Goal: Task Accomplishment & Management: Manage account settings

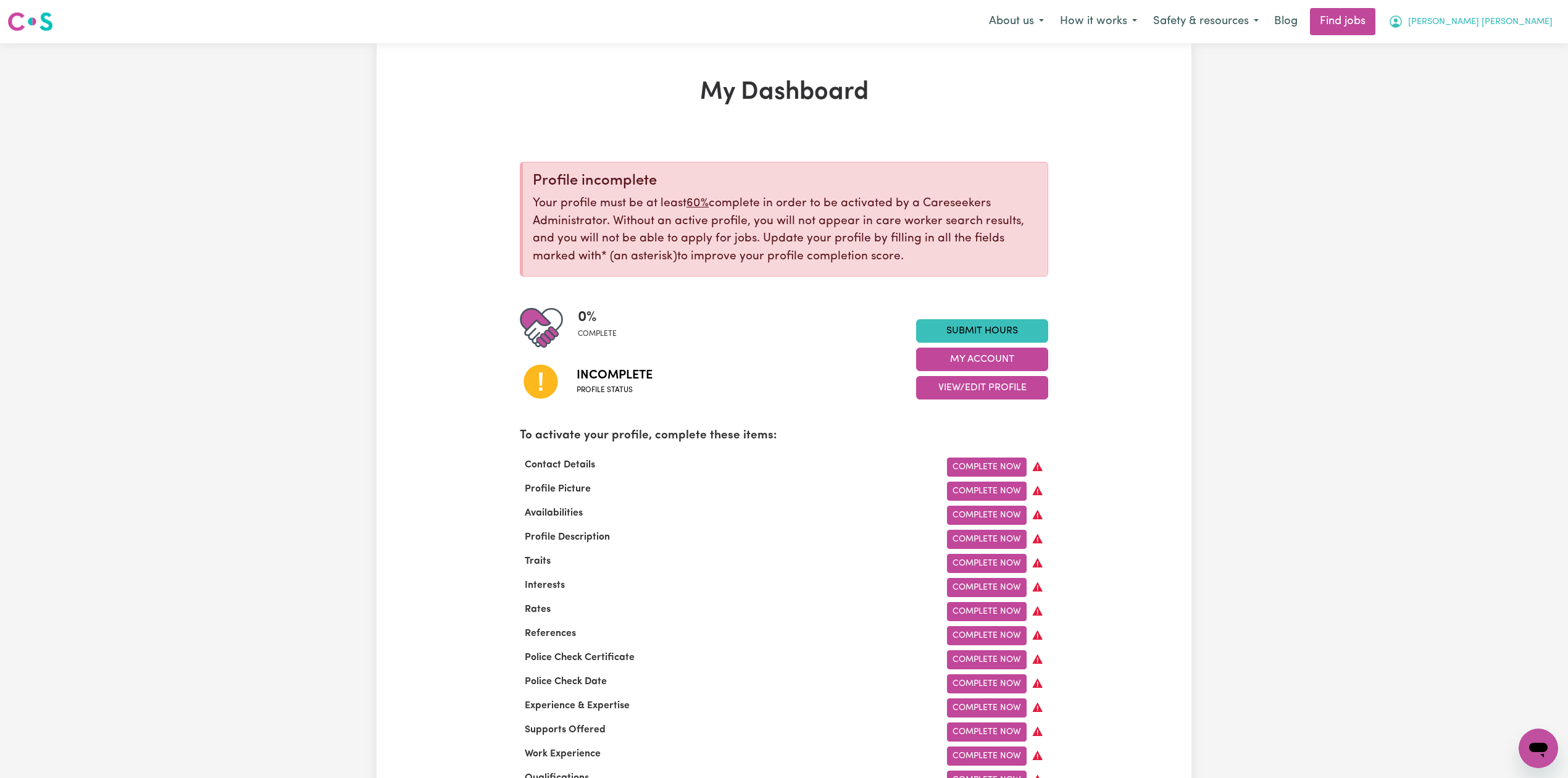
drag, startPoint x: 1495, startPoint y: 6, endPoint x: 1493, endPoint y: 23, distance: 17.1
click at [1493, 13] on nav "Menu About us How it works Safety & resources Blog Find jobs [PERSON_NAME][GEOG…" at bounding box center [784, 21] width 1568 height 43
click at [1490, 28] on button "[PERSON_NAME] [PERSON_NAME]" at bounding box center [1470, 21] width 180 height 26
click at [1469, 87] on link "Logout" at bounding box center [1511, 94] width 97 height 23
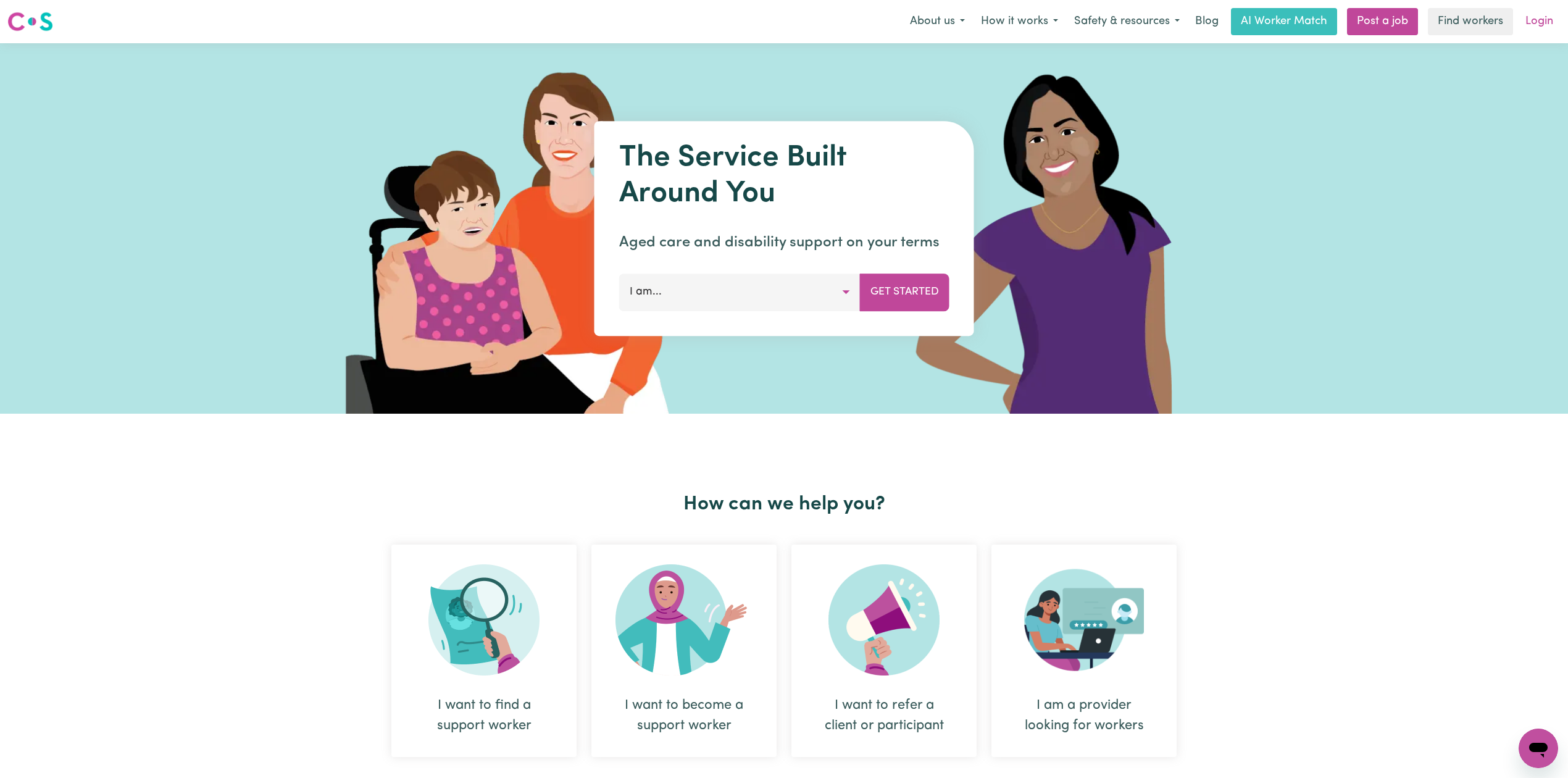
click at [1551, 25] on link "Login" at bounding box center [1539, 21] width 42 height 27
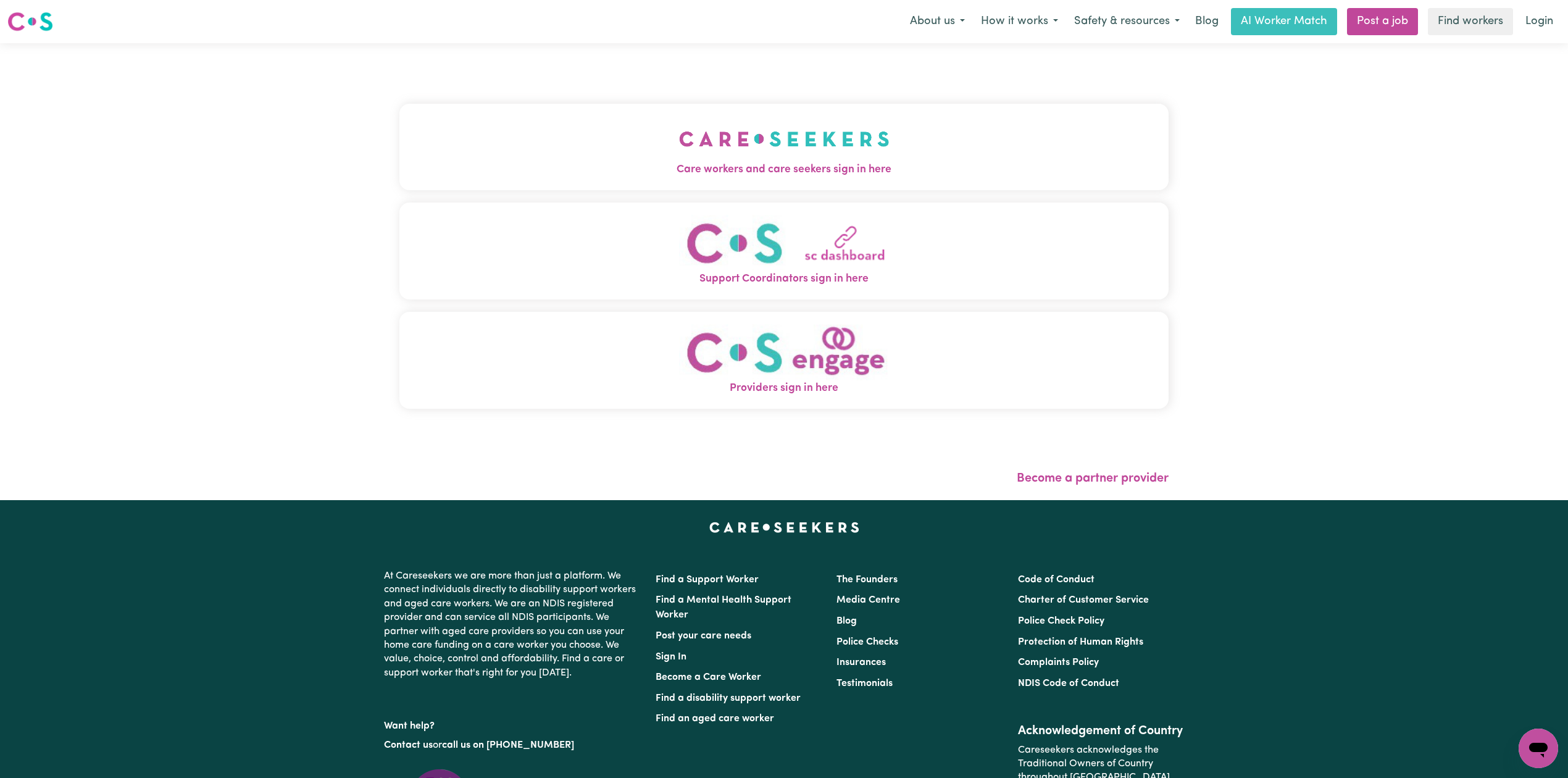
click at [874, 115] on div "Care workers and care seekers sign in here Support Coordinators sign in here Pr…" at bounding box center [783, 271] width 784 height 457
click at [600, 167] on span "Care workers and care seekers sign in here" at bounding box center [784, 170] width 769 height 16
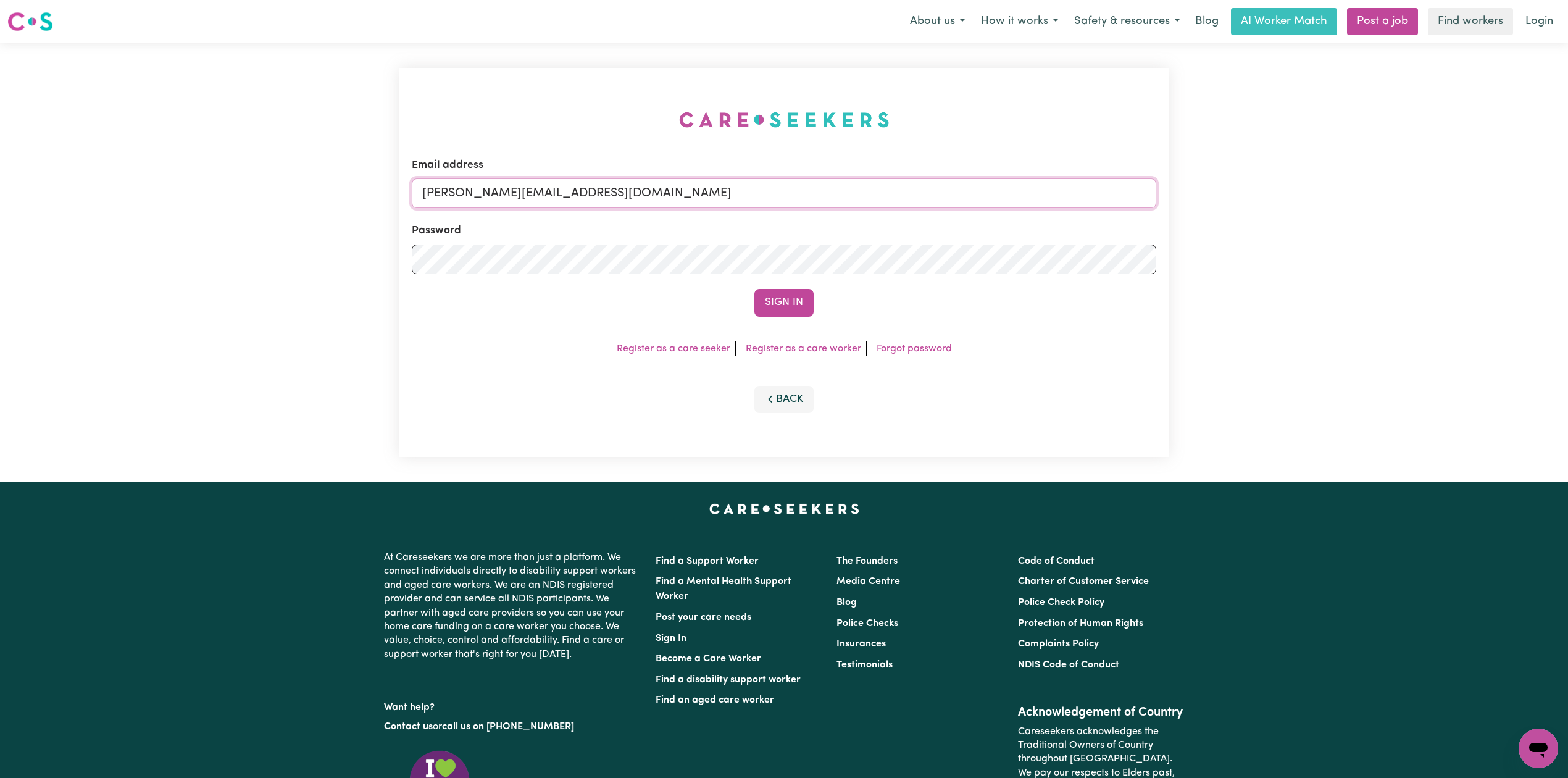
click at [574, 195] on input "[PERSON_NAME][EMAIL_ADDRESS][DOMAIN_NAME]" at bounding box center [783, 193] width 745 height 30
click at [482, 182] on input "Superuser~[EMAIL_ADDRESS][DOMAIN_NAME]" at bounding box center [783, 193] width 745 height 30
drag, startPoint x: 485, startPoint y: 182, endPoint x: 1035, endPoint y: 183, distance: 550.0
click at [1035, 183] on input "Superuser~[EMAIL_ADDRESS][DOMAIN_NAME]" at bounding box center [783, 193] width 745 height 30
type input "Superuser~[EMAIL_ADDRESS][DOMAIN_NAME]"
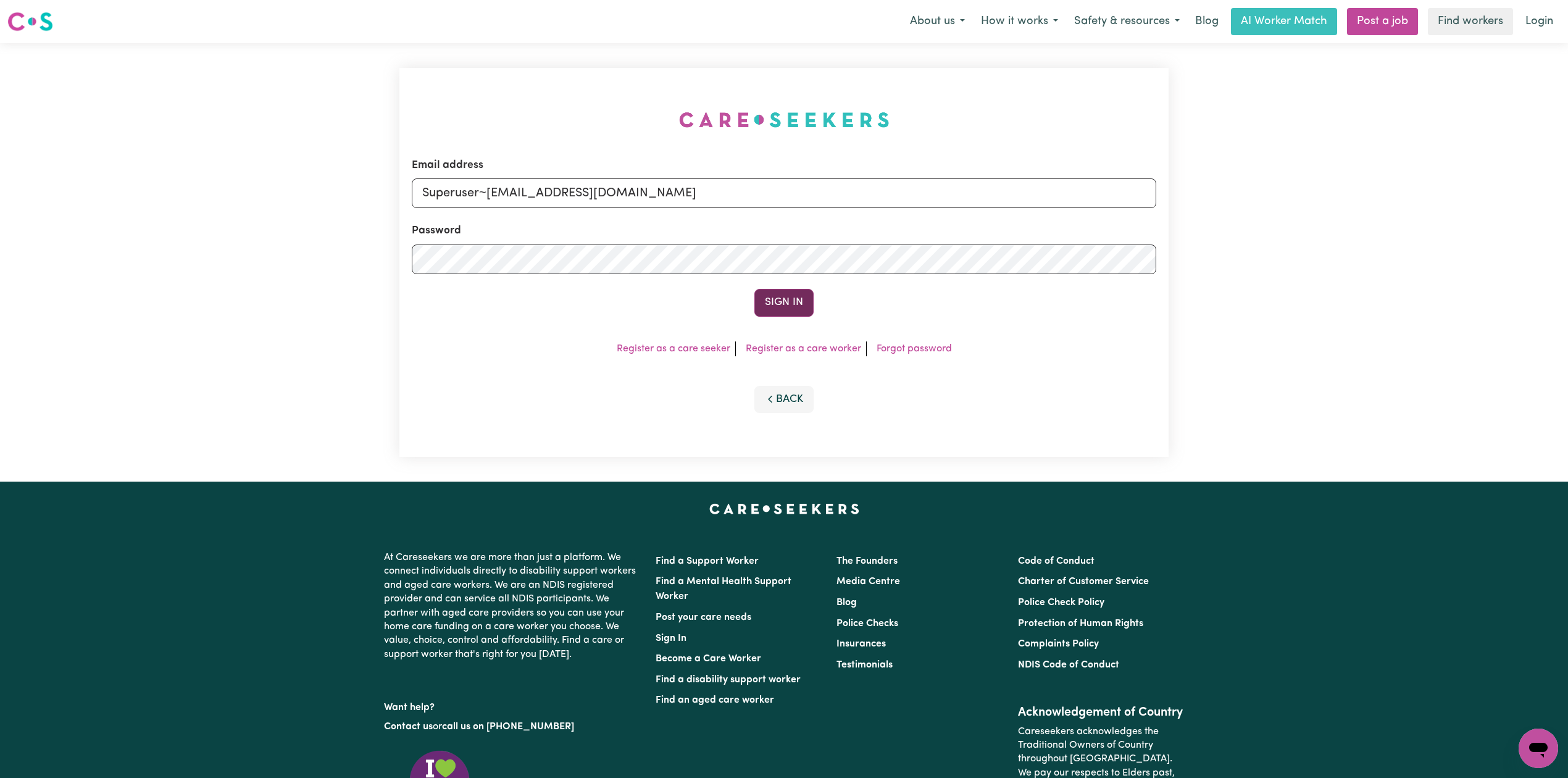
click at [790, 300] on button "Sign In" at bounding box center [784, 302] width 59 height 27
